Goal: Information Seeking & Learning: Compare options

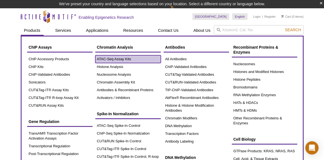
click at [114, 59] on link "ATAC-Seq Assay Kits" at bounding box center [127, 59] width 65 height 8
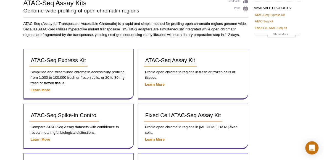
scroll to position [48, 0]
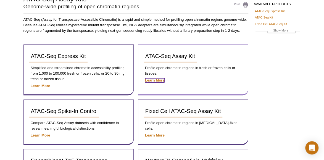
click at [159, 79] on strong "Learn More" at bounding box center [155, 80] width 20 height 4
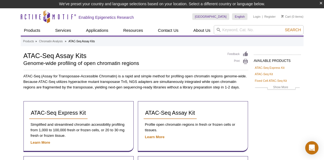
scroll to position [48, 0]
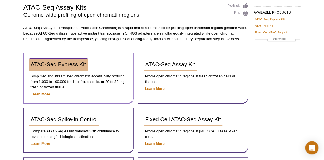
click at [50, 64] on span "ATAC-Seq Express Kit" at bounding box center [58, 64] width 55 height 6
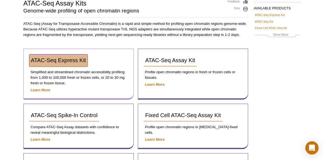
scroll to position [51, 0]
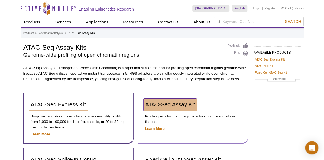
click at [188, 103] on span "ATAC-Seq Assay Kit" at bounding box center [170, 104] width 50 height 6
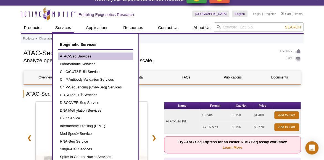
scroll to position [16, 0]
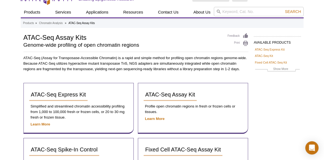
scroll to position [21, 0]
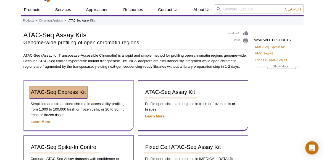
click at [62, 91] on span "ATAC-Seq Express Kit" at bounding box center [58, 92] width 55 height 6
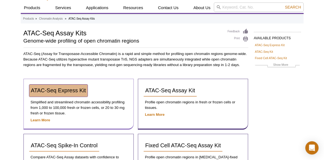
scroll to position [19, 0]
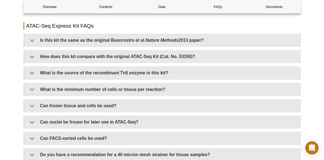
scroll to position [1137, 0]
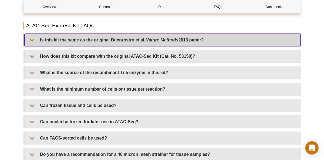
click at [32, 46] on summary "Is this kit the same as the original [PERSON_NAME] et al. Nature Methods 2013 p…" at bounding box center [163, 40] width 276 height 12
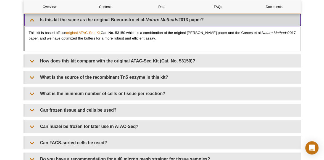
scroll to position [1158, 0]
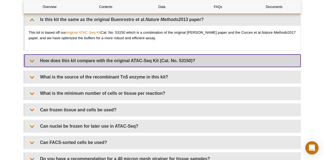
click at [30, 67] on summary "How does this kit compare with the original ATAC-Seq Kit (Cat. No. 53150)?" at bounding box center [163, 60] width 276 height 12
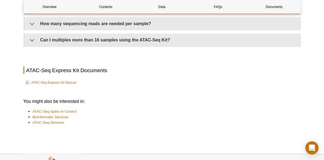
scroll to position [1412, 0]
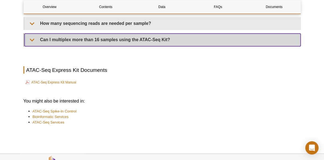
click at [31, 46] on summary "Can I multiplex more than 16 samples using the ATAC-Seq Kit?" at bounding box center [163, 39] width 276 height 12
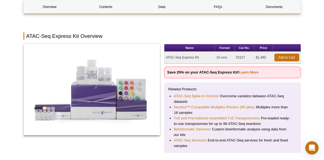
scroll to position [0, 0]
